Goal: Check status: Check status

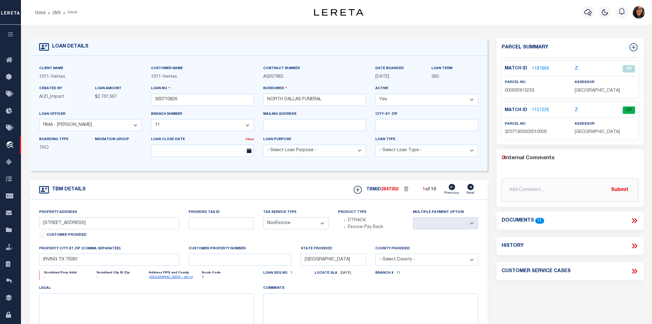
select select
select select "200"
select select "149352"
select select "3112"
select select "NonEscrow"
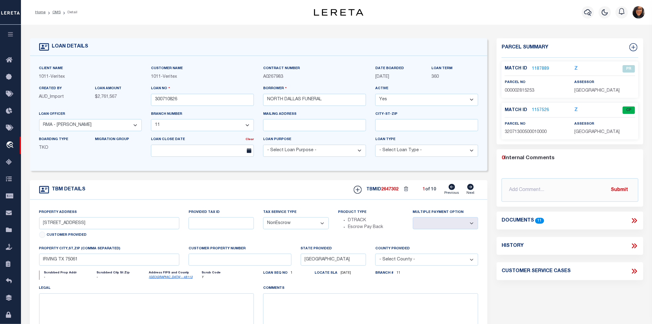
drag, startPoint x: 55, startPoint y: 11, endPoint x: 65, endPoint y: 18, distance: 12.3
click at [55, 11] on link "OMS" at bounding box center [56, 12] width 8 height 4
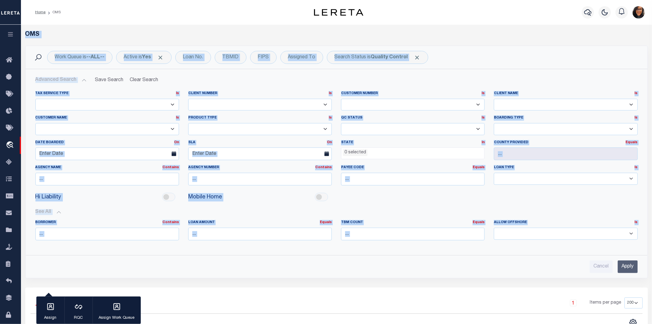
drag, startPoint x: 26, startPoint y: 33, endPoint x: 545, endPoint y: 213, distance: 549.4
copy div "LOR Ipsu Dolor si --AME-- Consec ad Eli Sedd Ei. TEMPO INCI Utlabore Et Dolore …"
